Goal: Navigation & Orientation: Find specific page/section

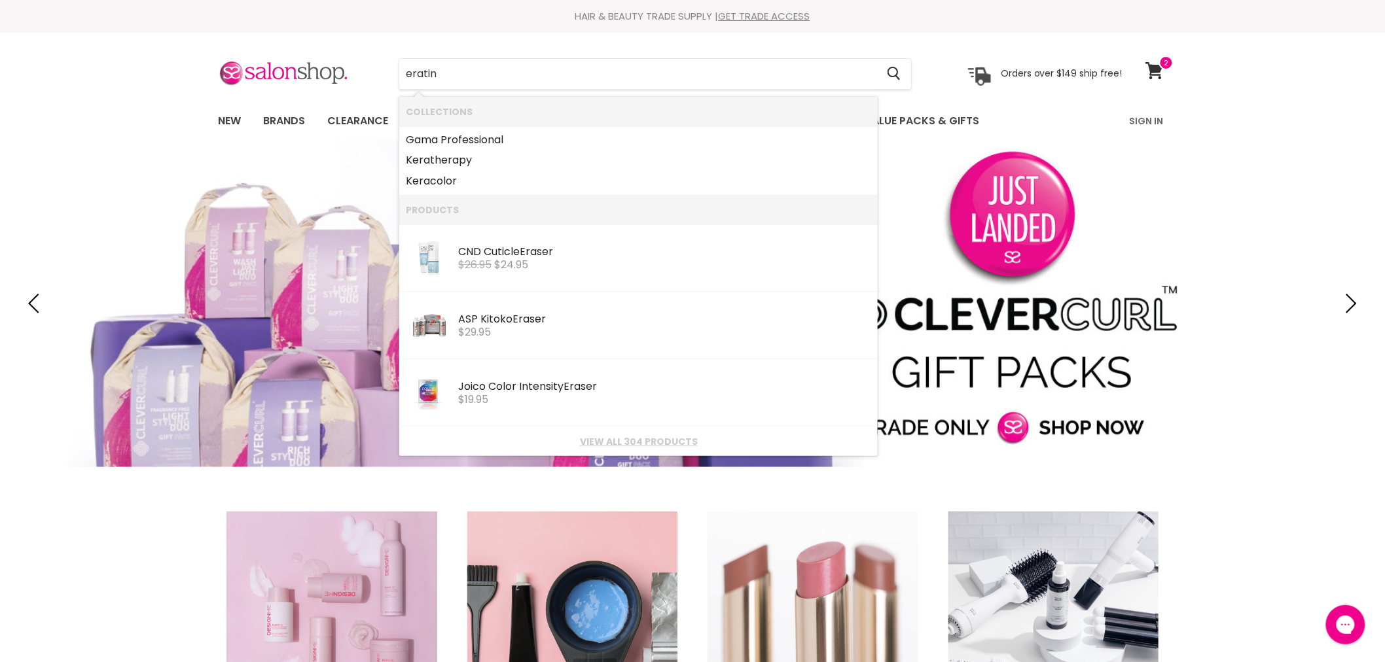
type input "eratin"
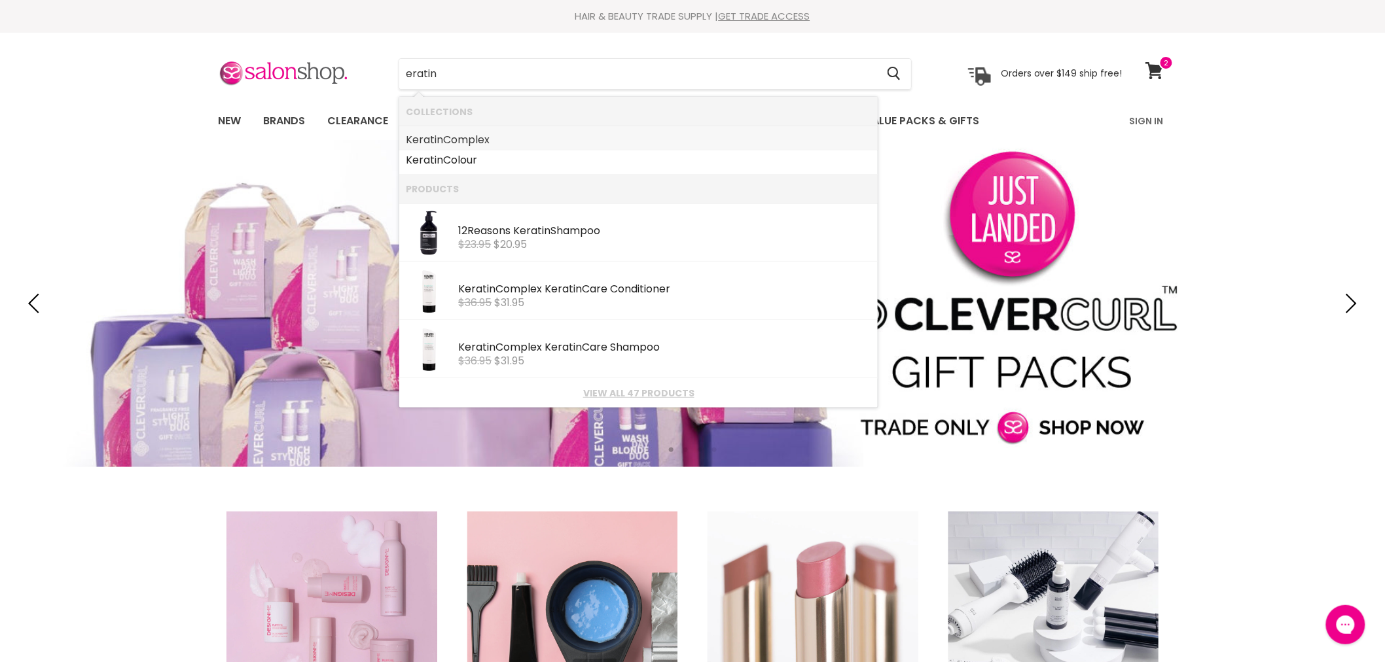
click at [453, 144] on link "K eratin Complex" at bounding box center [638, 140] width 465 height 21
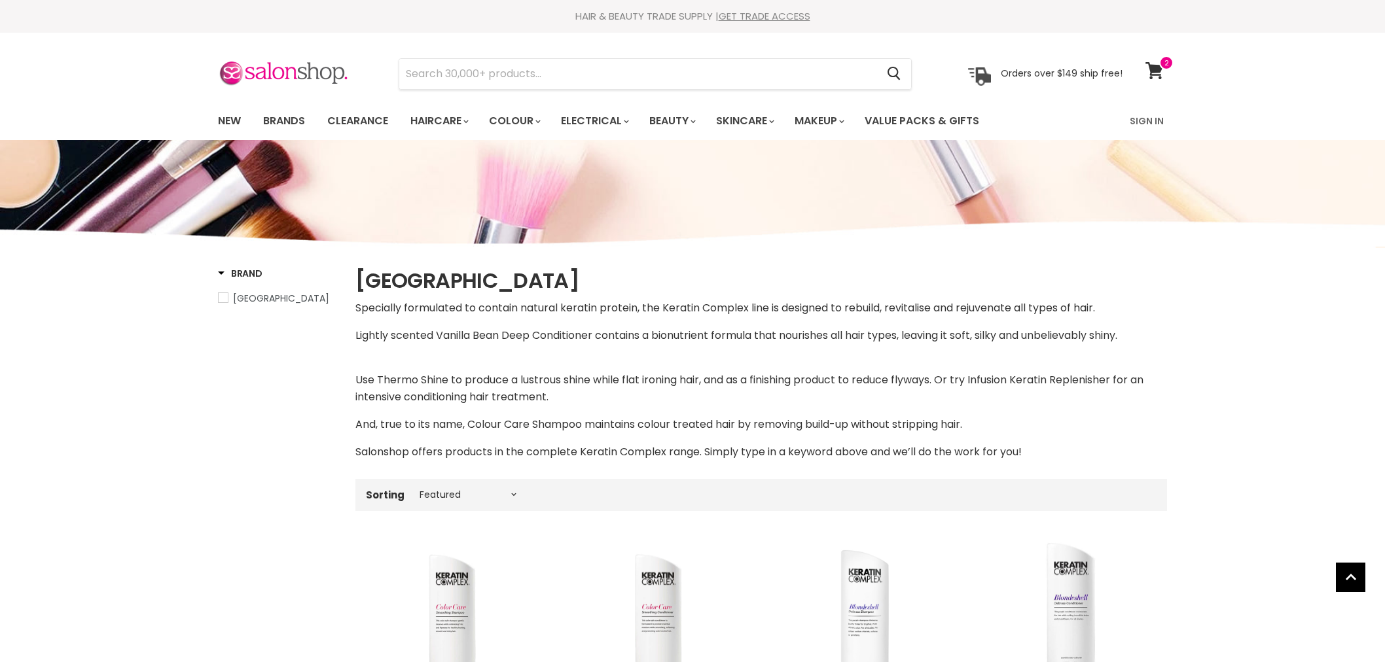
select select "manual"
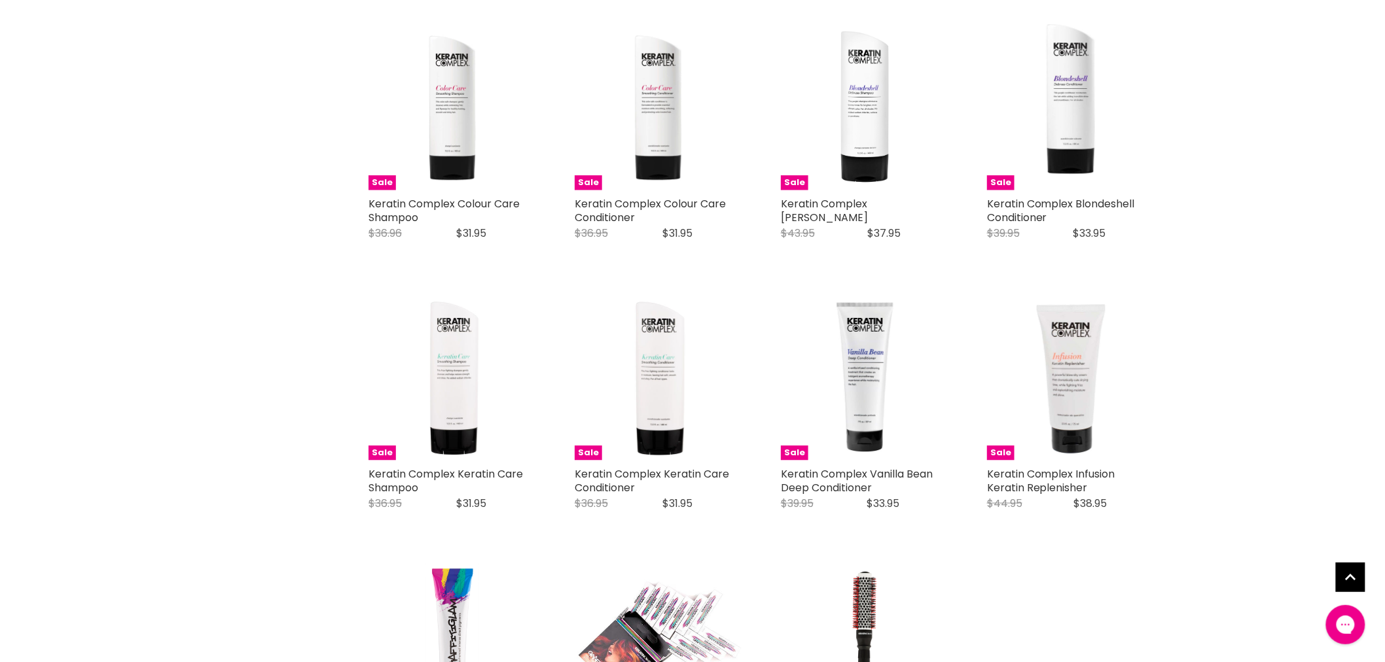
scroll to position [436, 0]
